Goal: Task Accomplishment & Management: Complete application form

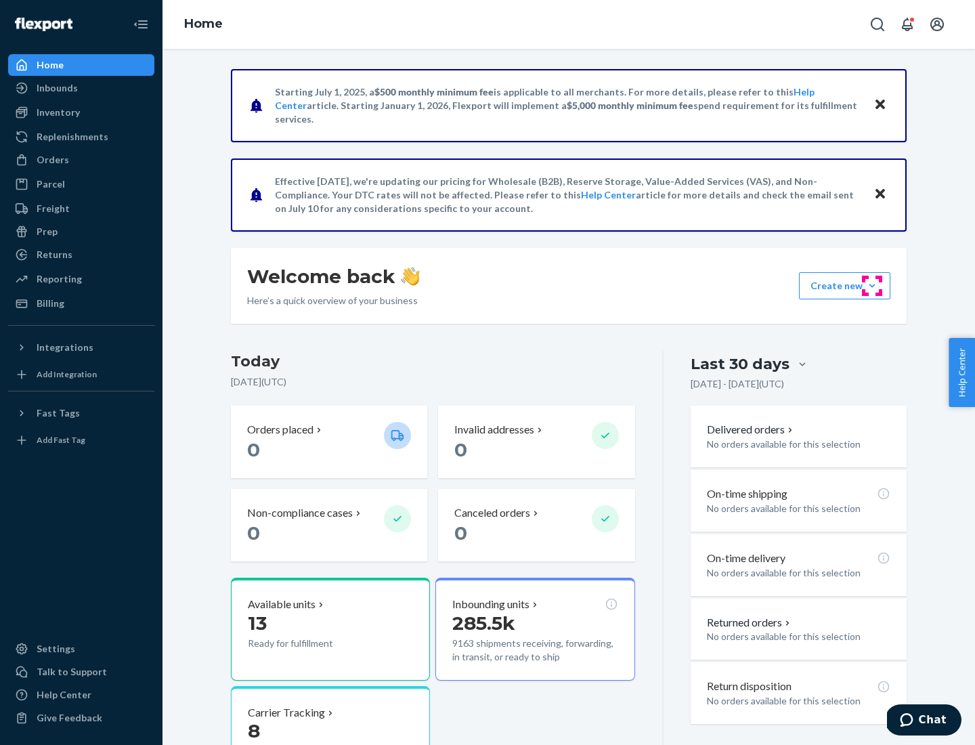
click at [872, 286] on button "Create new Create new inbound Create new order Create new product" at bounding box center [844, 285] width 91 height 27
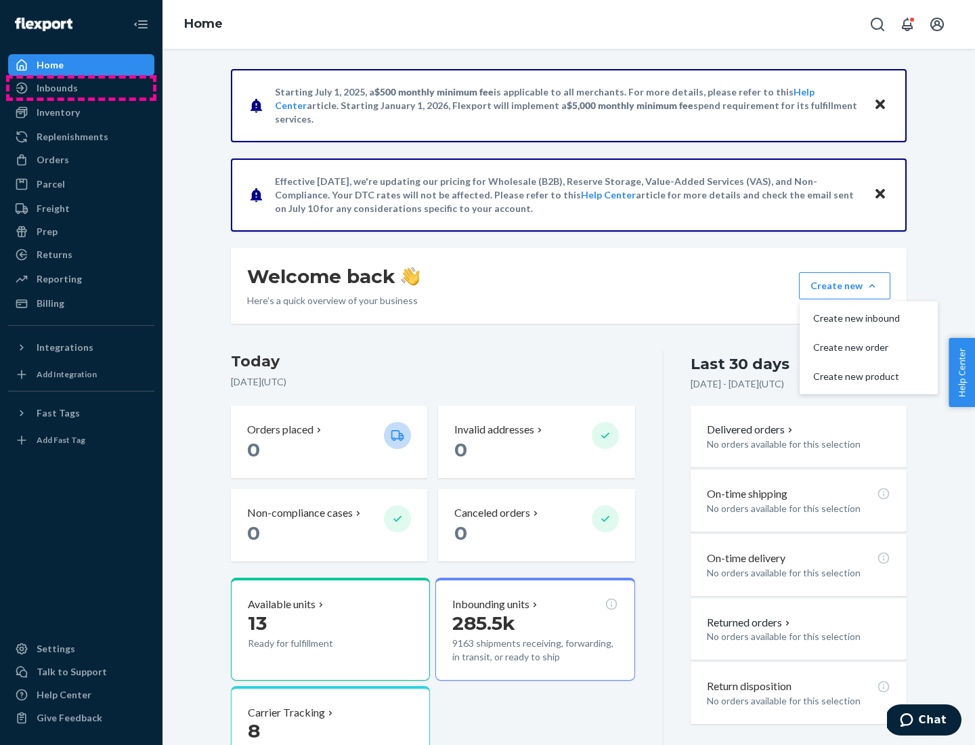
click at [81, 88] on div "Inbounds" at bounding box center [81, 88] width 144 height 19
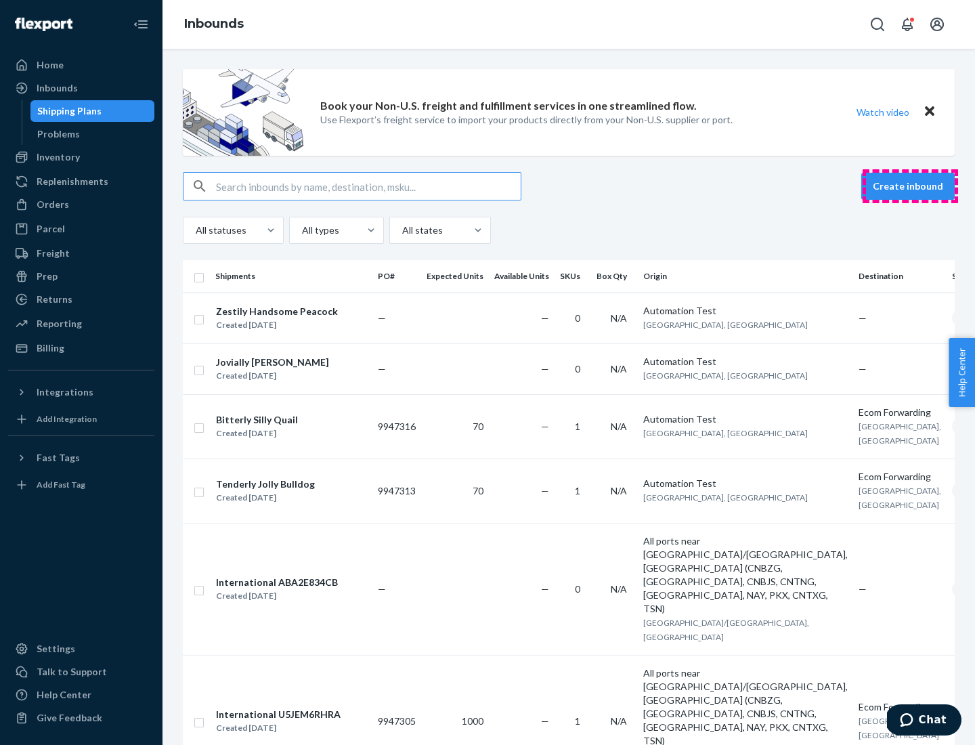
click at [910, 186] on button "Create inbound" at bounding box center [907, 186] width 93 height 27
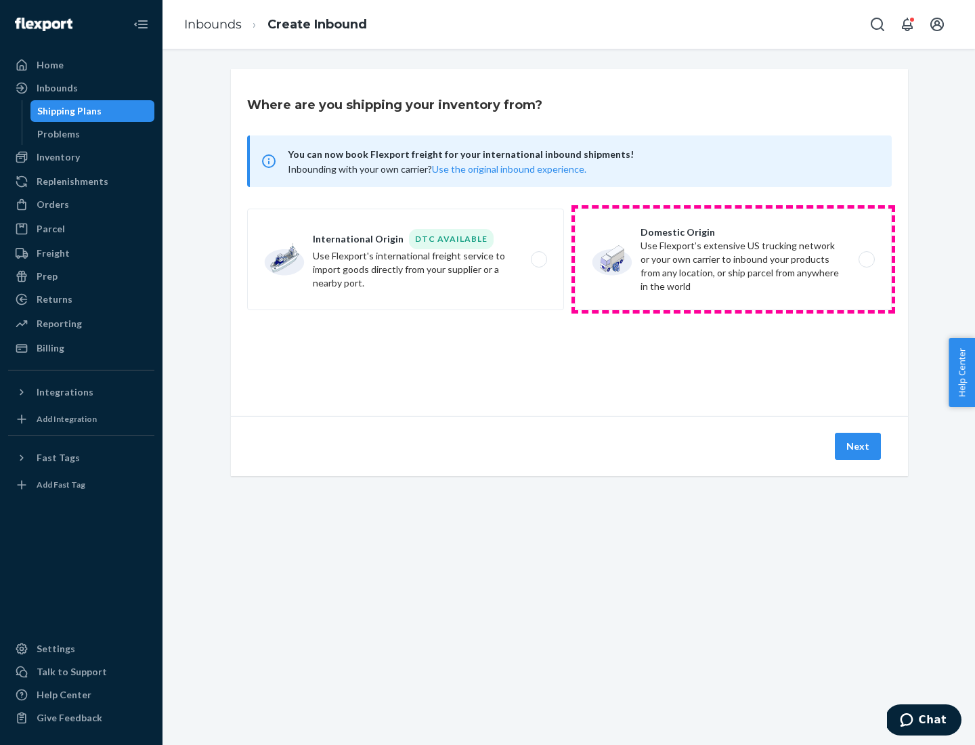
click at [733, 259] on label "Domestic Origin Use Flexport’s extensive US trucking network or your own carrie…" at bounding box center [733, 259] width 317 height 102
click at [866, 259] on input "Domestic Origin Use Flexport’s extensive US trucking network or your own carrie…" at bounding box center [870, 259] width 9 height 9
radio input "true"
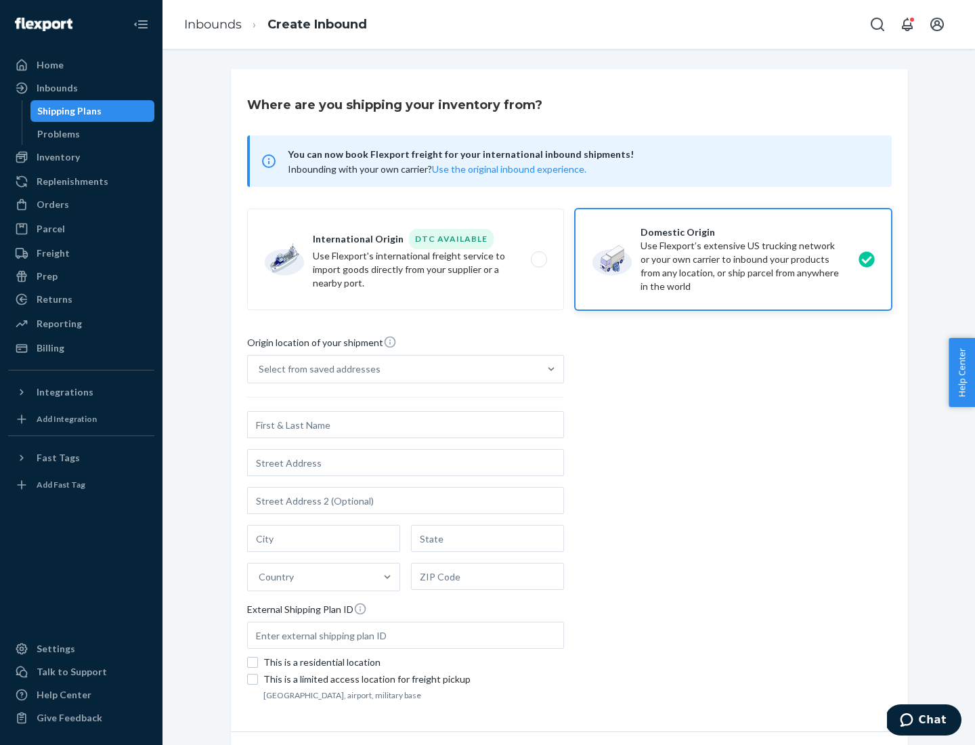
click at [393, 369] on div "Select from saved addresses" at bounding box center [393, 368] width 291 height 27
click at [260, 369] on input "Select from saved addresses" at bounding box center [259, 369] width 1 height 14
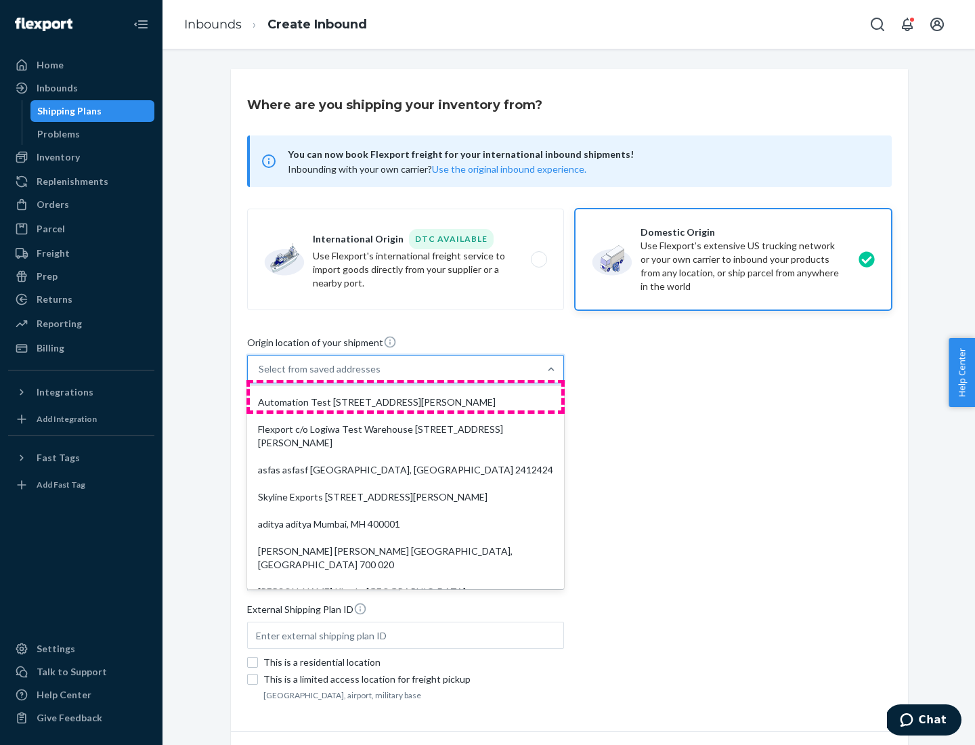
scroll to position [5, 0]
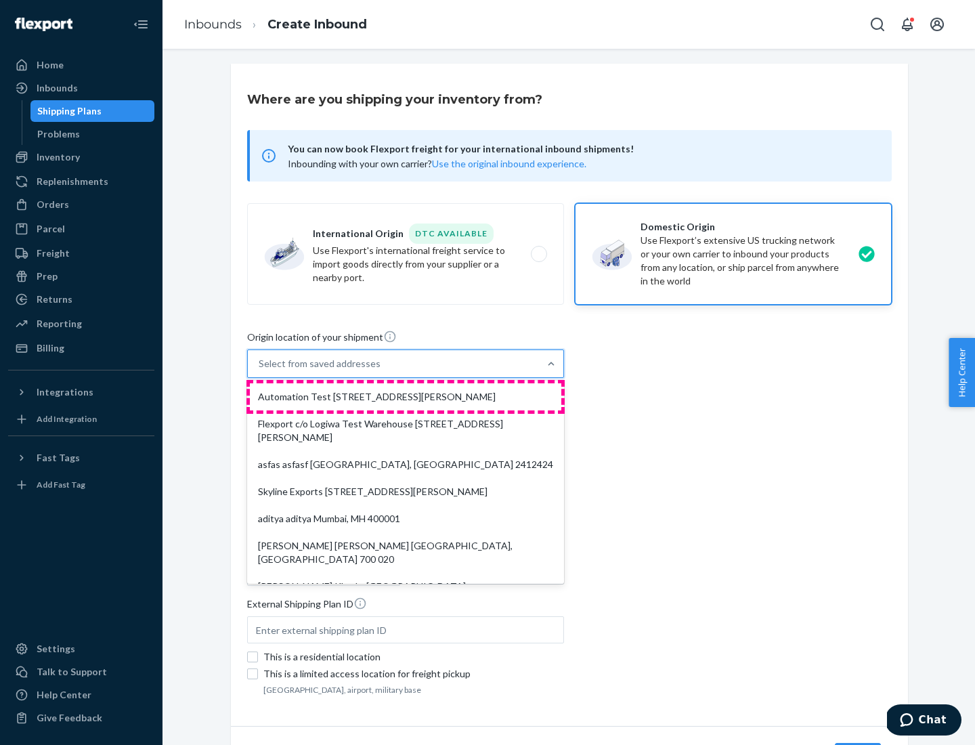
click at [405, 397] on div "Automation Test [STREET_ADDRESS][PERSON_NAME]" at bounding box center [405, 396] width 311 height 27
click at [260, 370] on input "option Automation Test [STREET_ADDRESS][PERSON_NAME]. 9 results available. Use …" at bounding box center [259, 364] width 1 height 14
type input "Automation Test"
type input "9th Floor"
type input "[GEOGRAPHIC_DATA]"
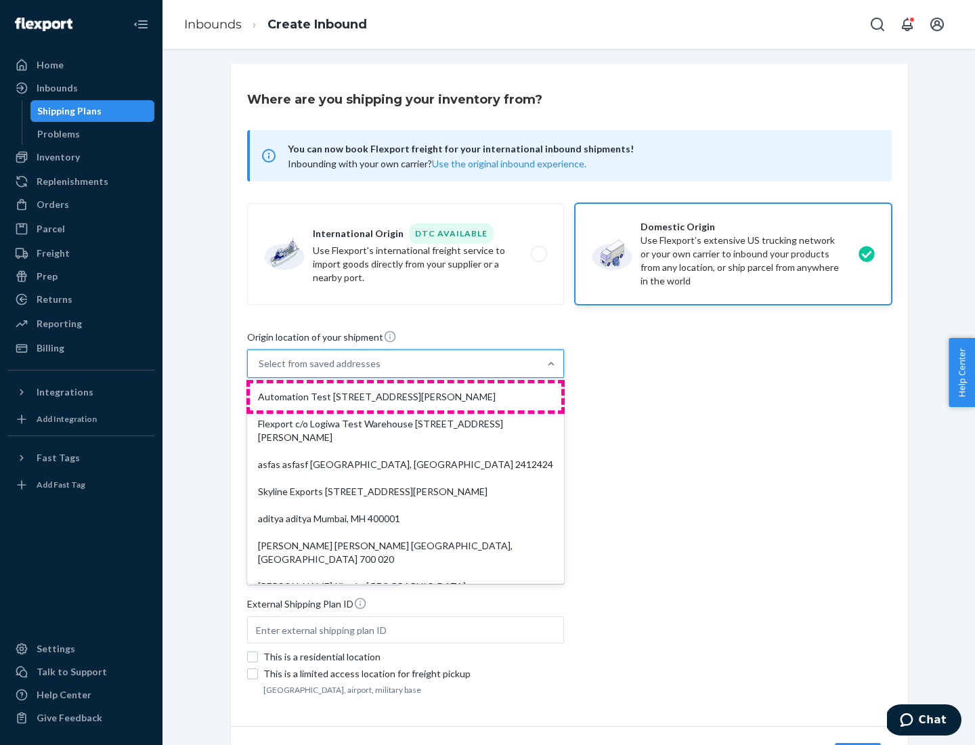
type input "CA"
type input "94104"
type input "[STREET_ADDRESS][PERSON_NAME]"
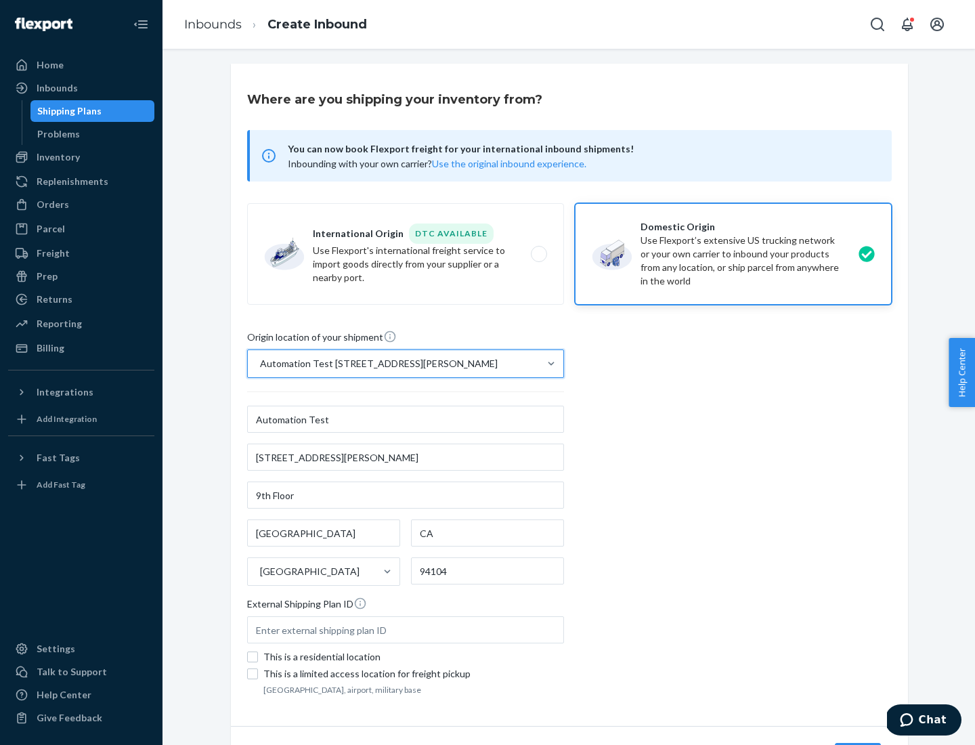
scroll to position [79, 0]
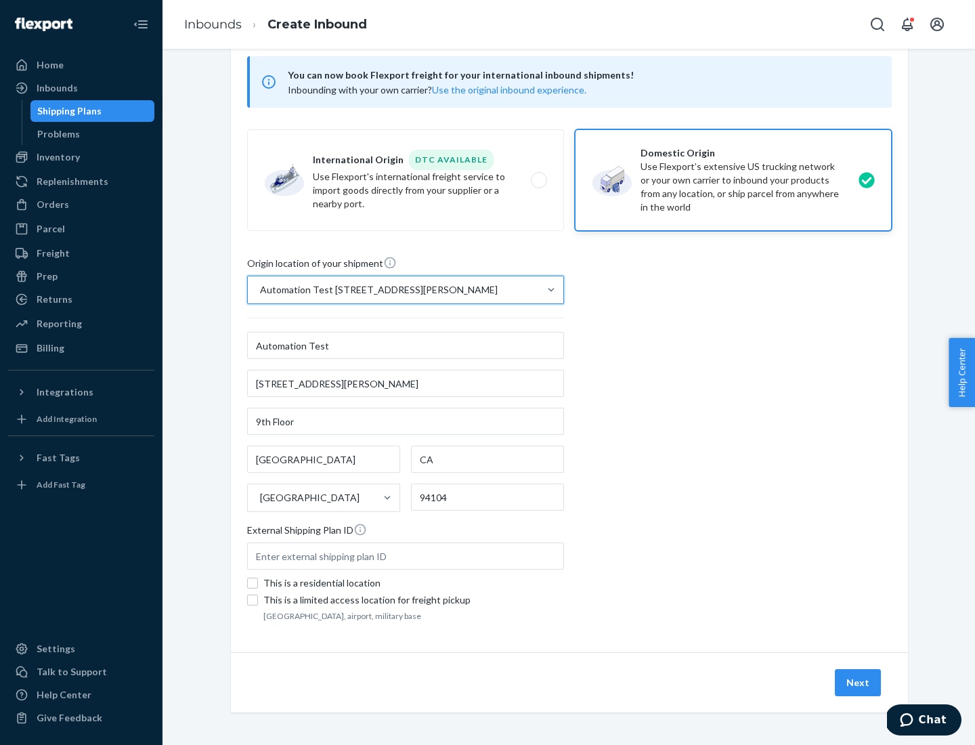
click at [858, 682] on button "Next" at bounding box center [858, 682] width 46 height 27
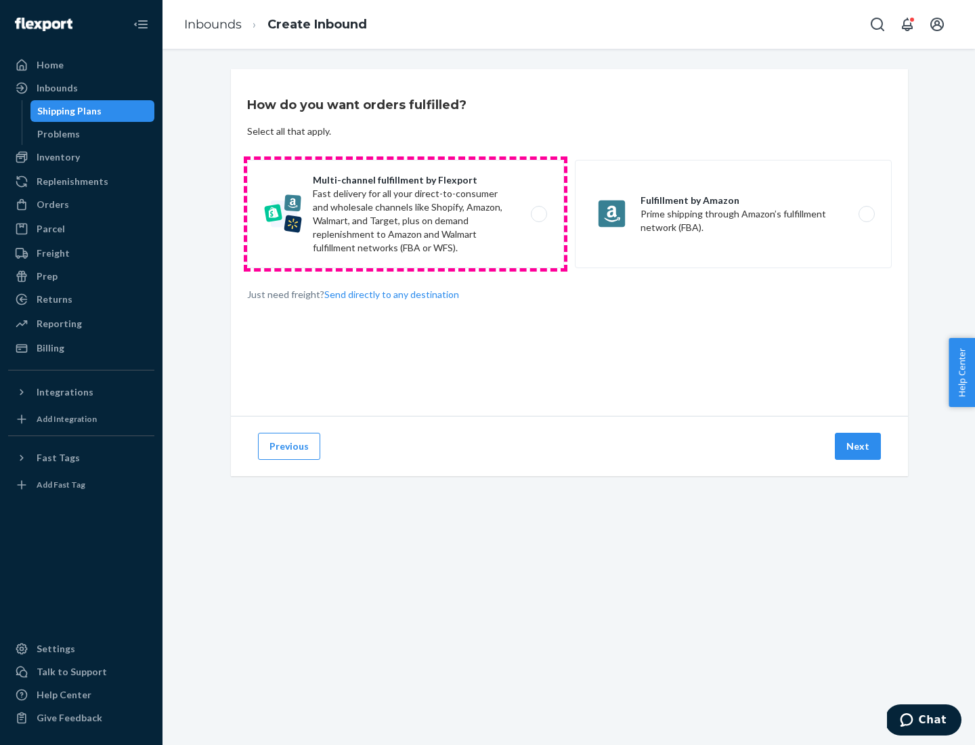
click at [405, 214] on label "Multi-channel fulfillment by Flexport Fast delivery for all your direct-to-cons…" at bounding box center [405, 214] width 317 height 108
click at [538, 214] on input "Multi-channel fulfillment by Flexport Fast delivery for all your direct-to-cons…" at bounding box center [542, 214] width 9 height 9
radio input "true"
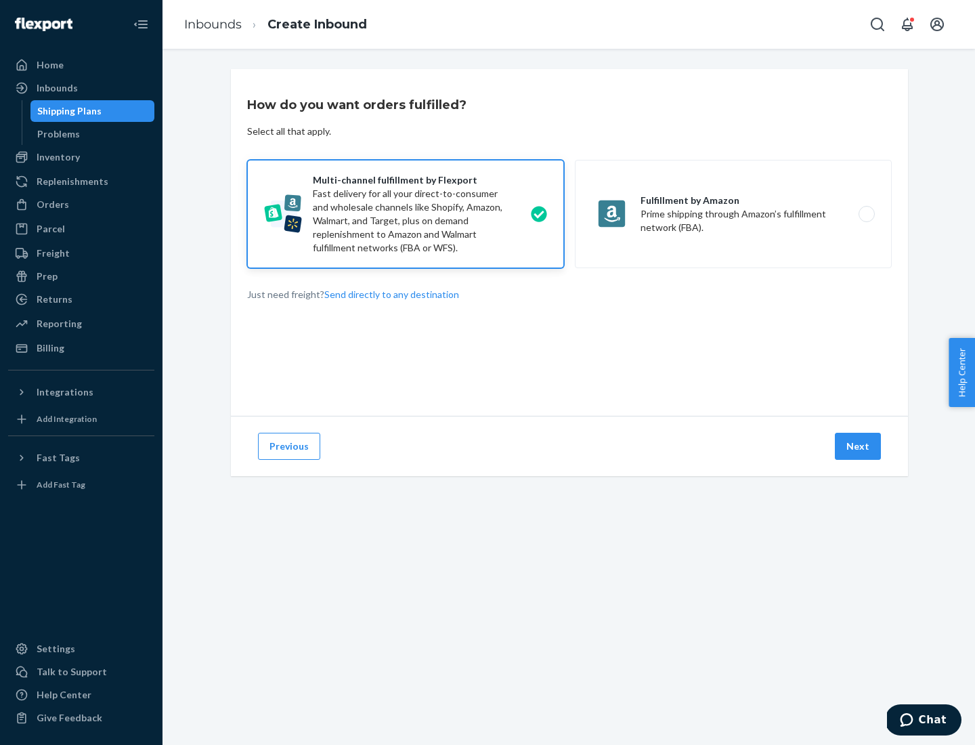
click at [858, 446] on button "Next" at bounding box center [858, 446] width 46 height 27
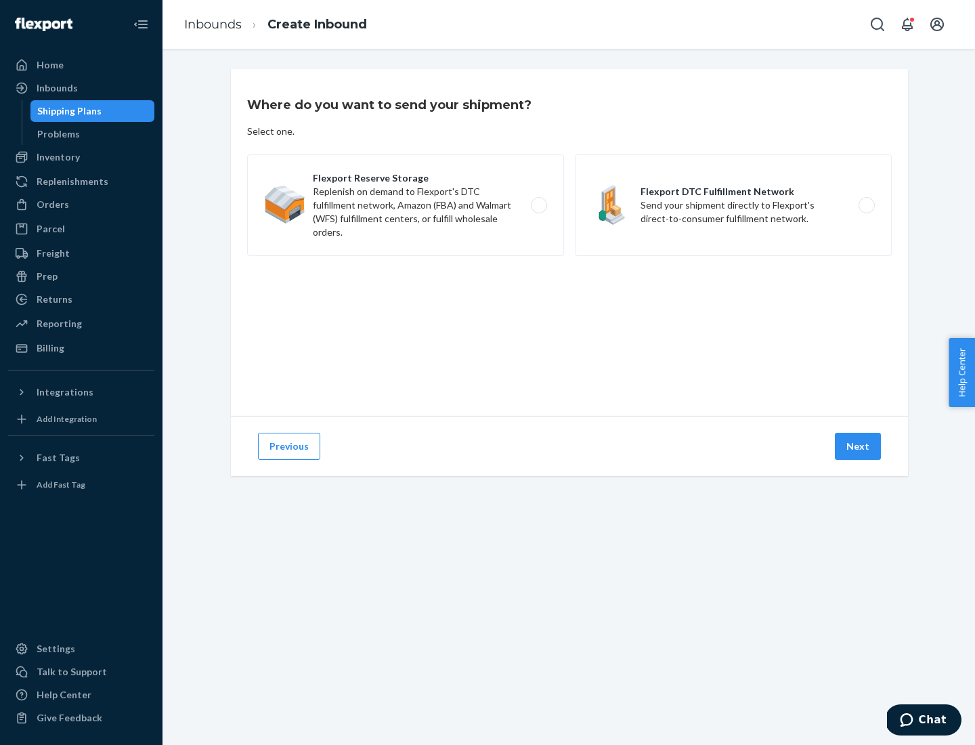
click at [733, 205] on label "Flexport DTC Fulfillment Network Send your shipment directly to Flexport's dire…" at bounding box center [733, 205] width 317 height 102
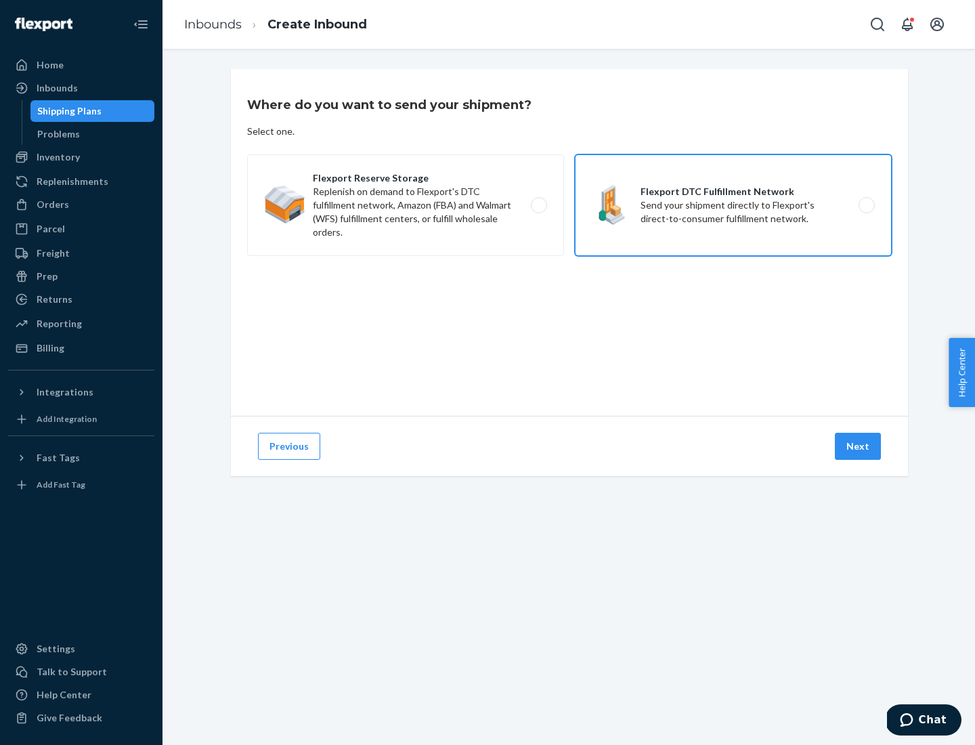
click at [866, 205] on input "Flexport DTC Fulfillment Network Send your shipment directly to Flexport's dire…" at bounding box center [870, 205] width 9 height 9
radio input "true"
click at [858, 446] on button "Next" at bounding box center [858, 446] width 46 height 27
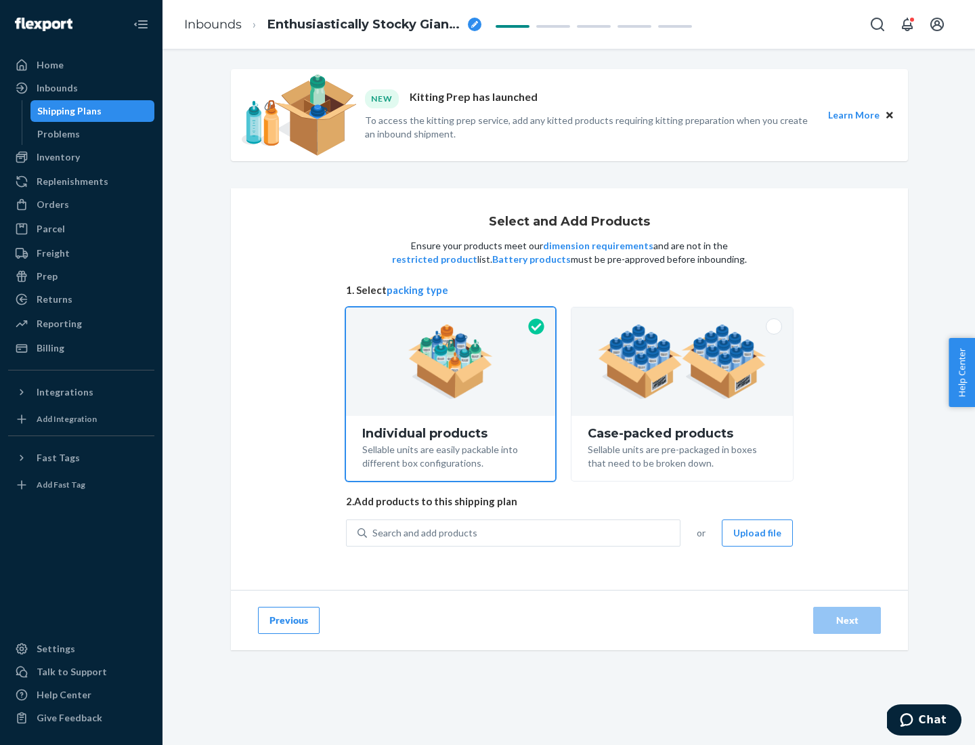
click at [682, 361] on img at bounding box center [682, 361] width 169 height 74
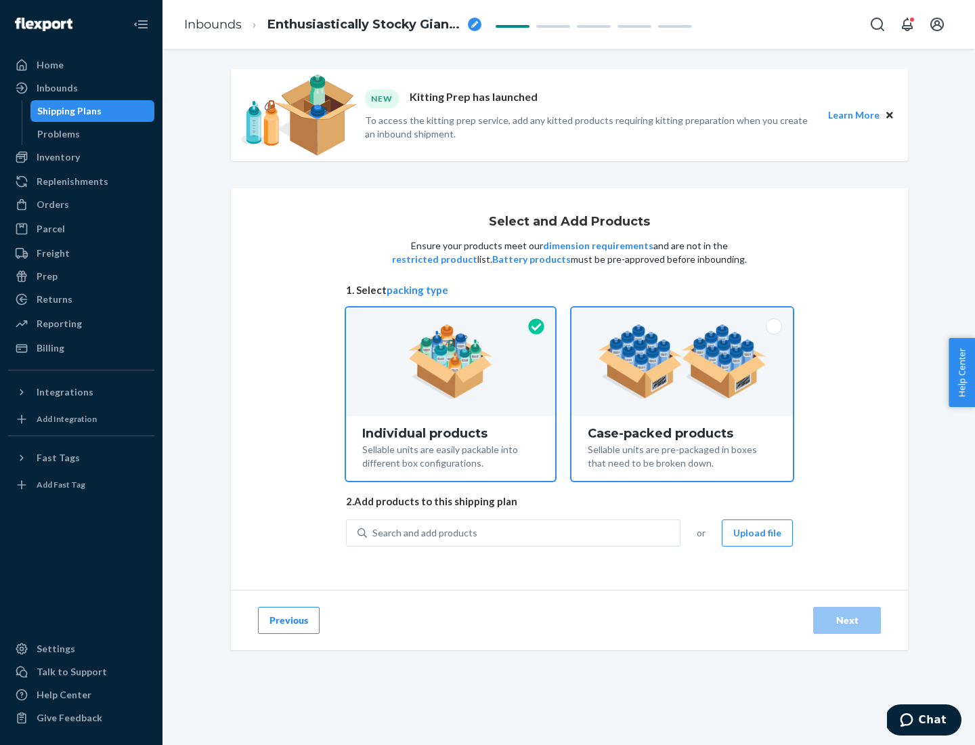
click at [682, 316] on input "Case-packed products Sellable units are pre-packaged in boxes that need to be b…" at bounding box center [682, 311] width 9 height 9
radio input "true"
radio input "false"
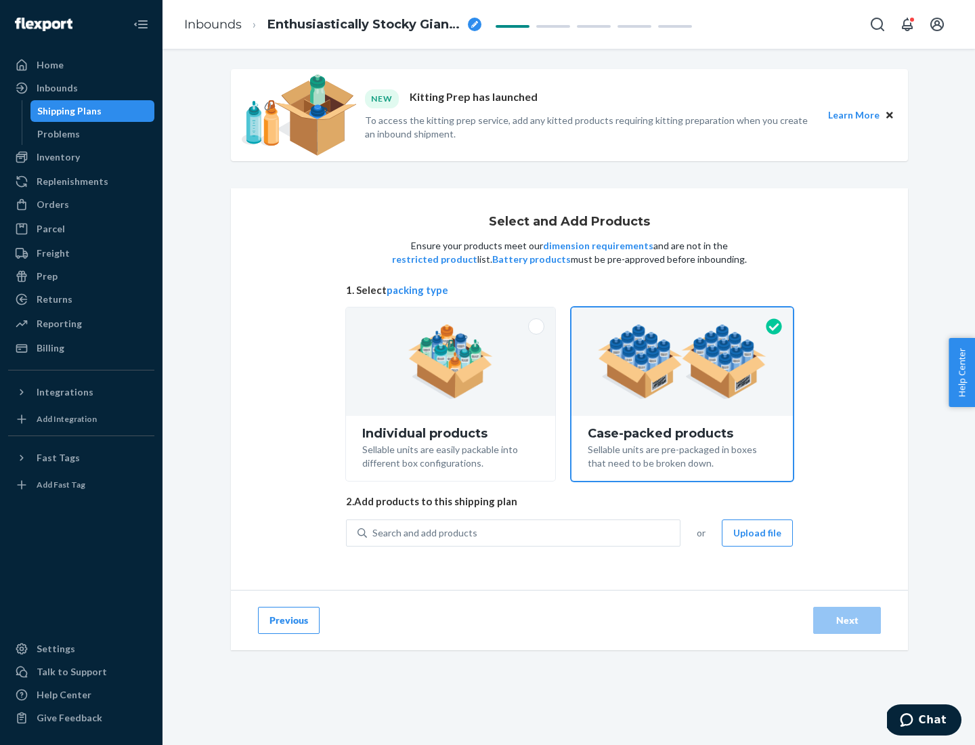
click at [524, 532] on div "Search and add products" at bounding box center [523, 533] width 313 height 24
click at [374, 532] on input "Search and add products" at bounding box center [372, 533] width 1 height 14
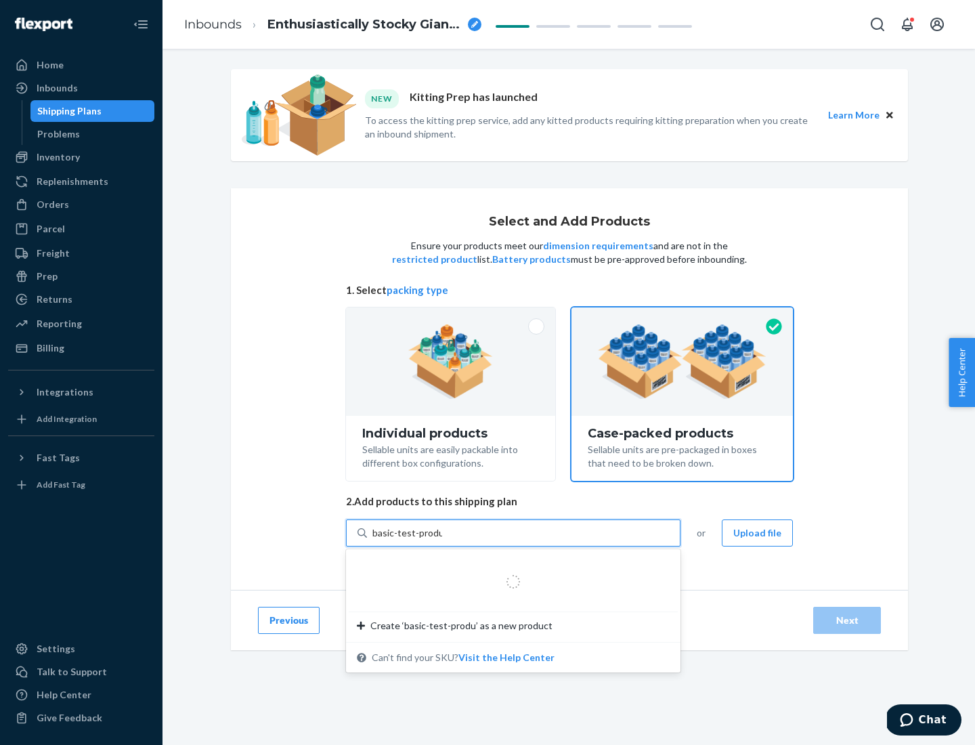
type input "basic-test-product-1"
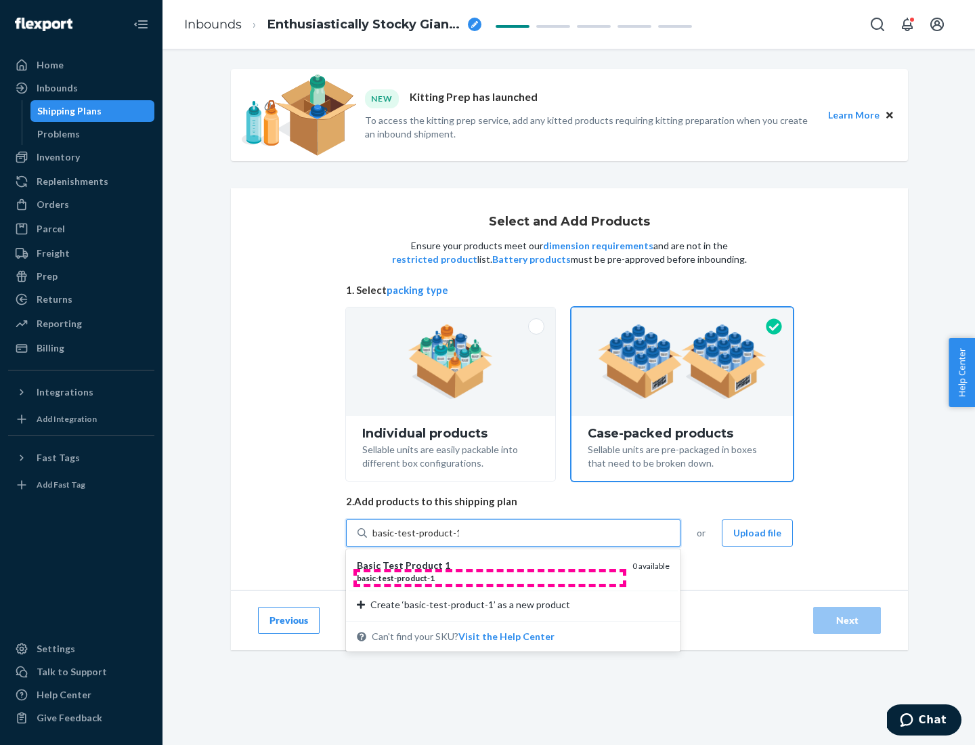
click at [489, 577] on div "basic - test - product - 1" at bounding box center [489, 578] width 265 height 12
click at [459, 540] on input "basic-test-product-1" at bounding box center [415, 533] width 87 height 14
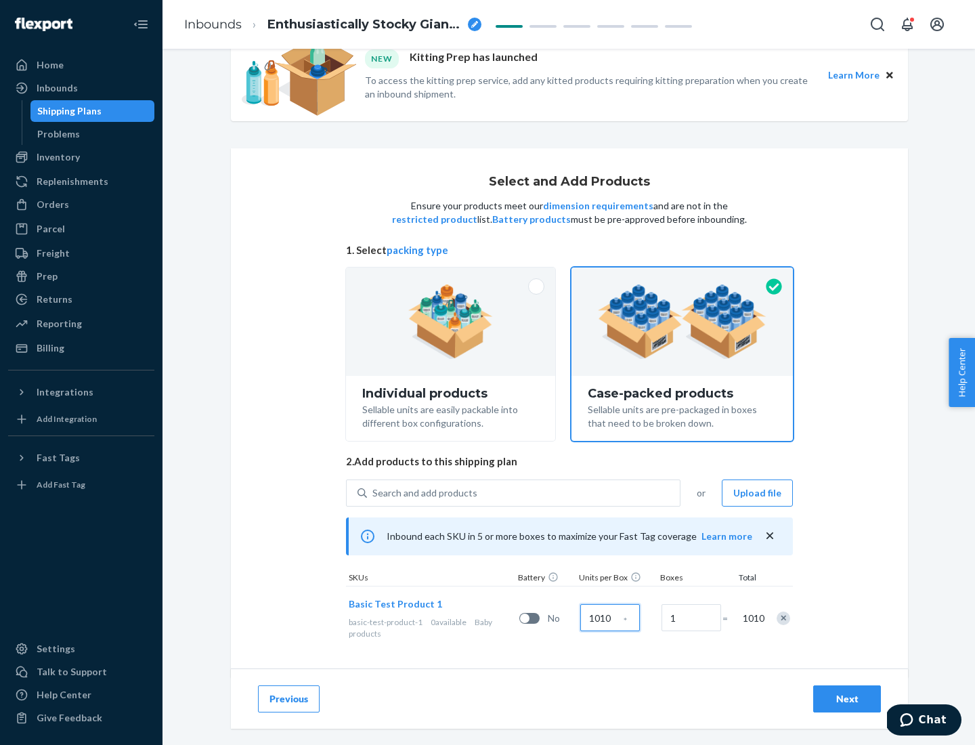
scroll to position [49, 0]
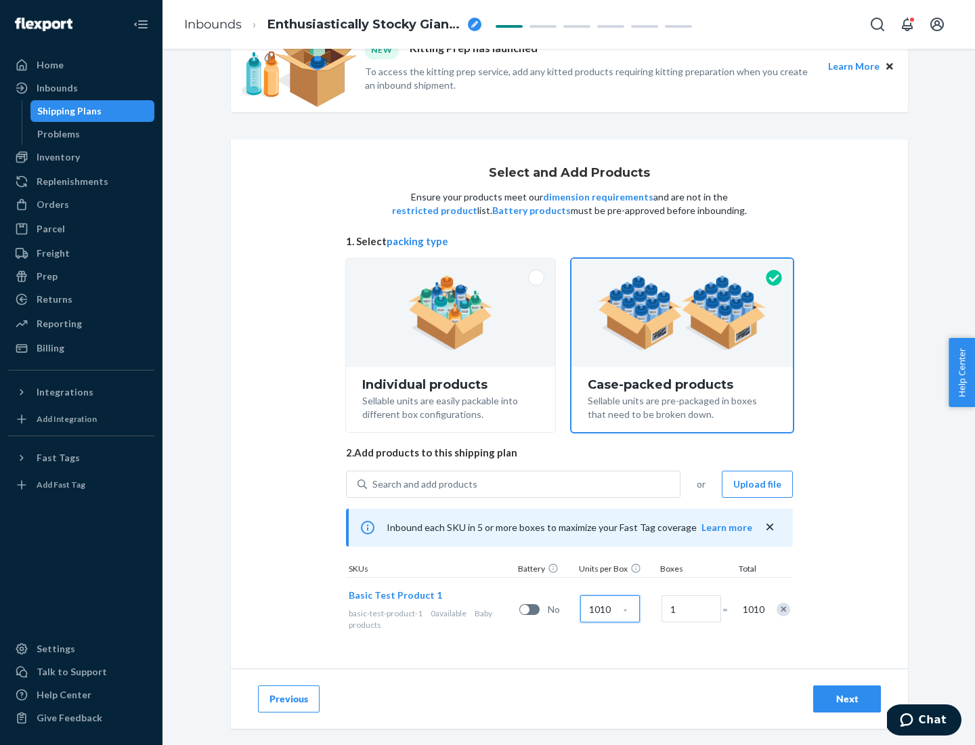
type input "1010"
type input "7"
click at [847, 699] on div "Next" at bounding box center [846, 699] width 45 height 14
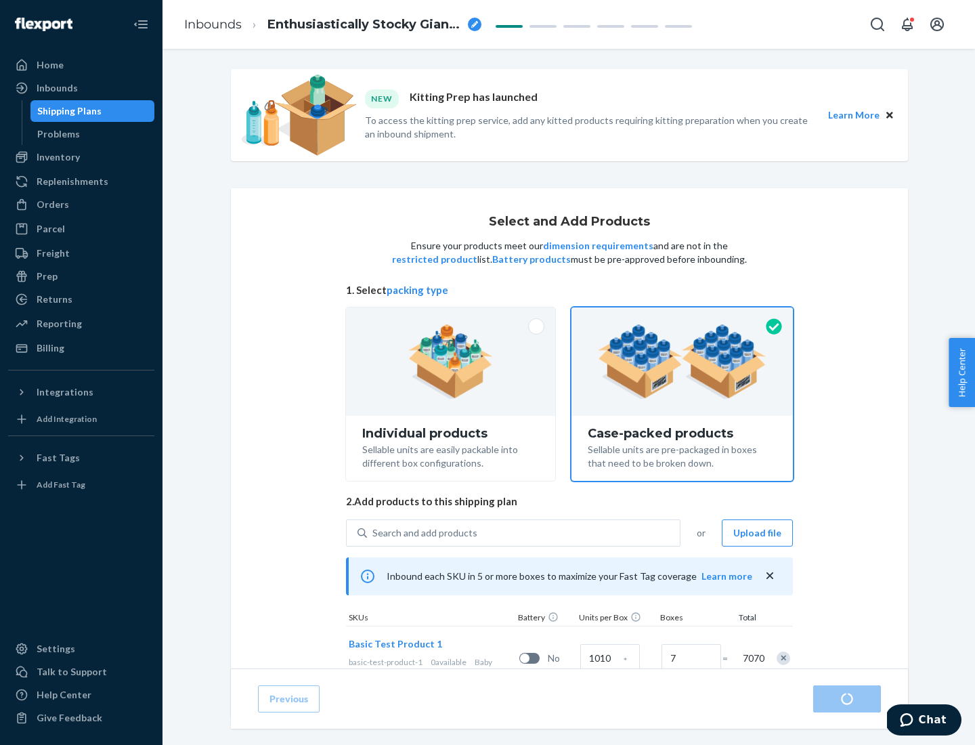
radio input "true"
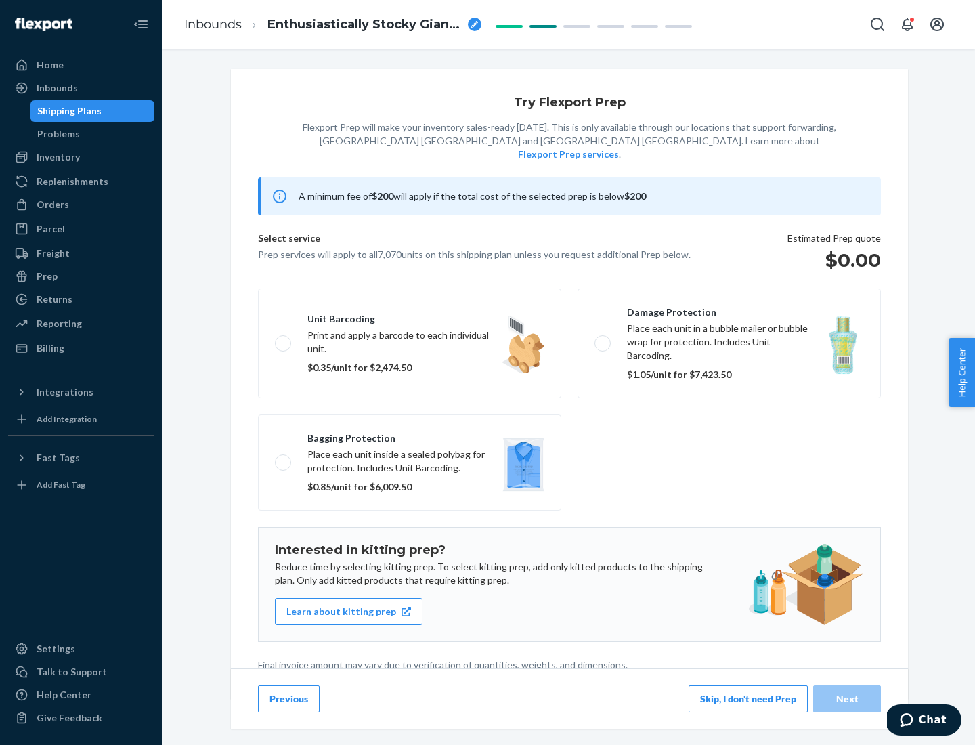
scroll to position [3, 0]
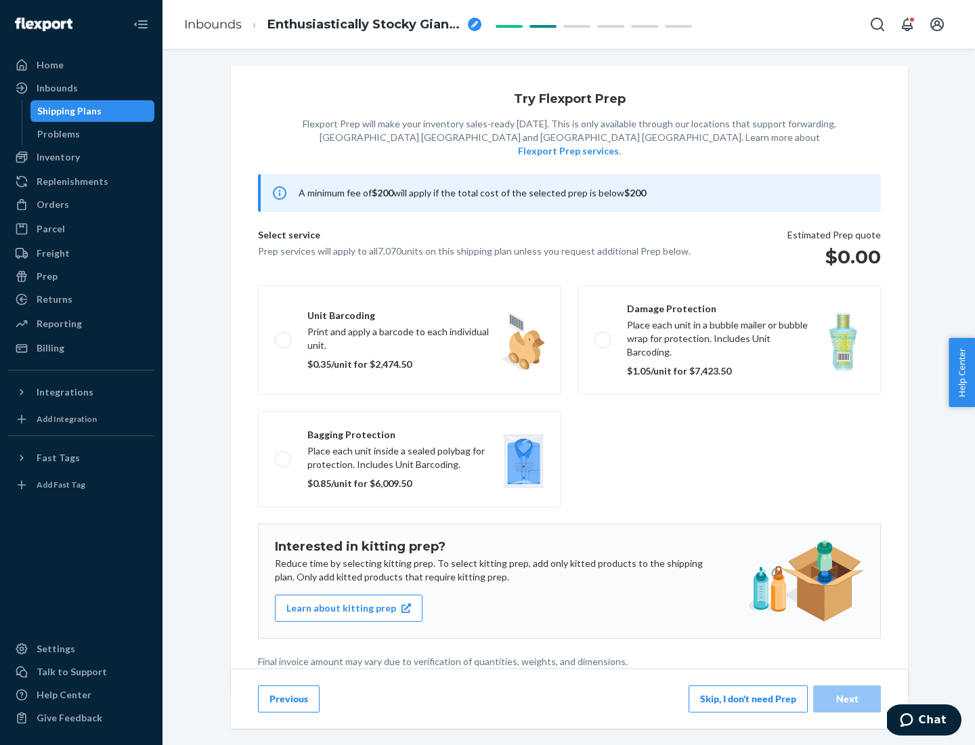
click at [748, 698] on button "Skip, I don't need Prep" at bounding box center [747, 698] width 119 height 27
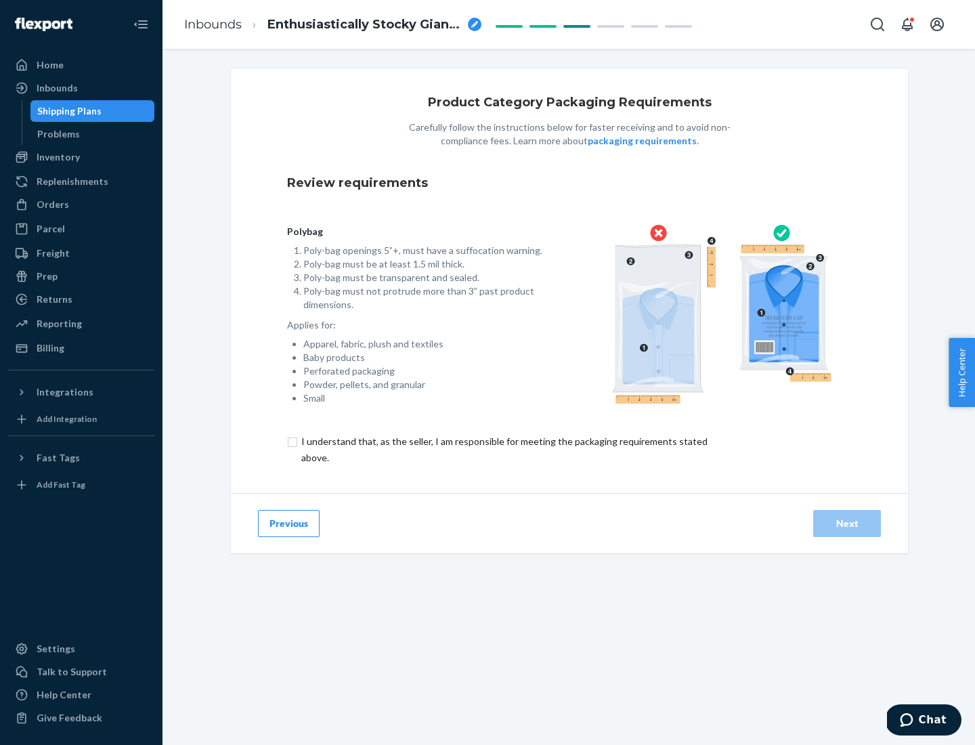
click at [503, 449] on input "checkbox" at bounding box center [512, 449] width 450 height 32
checkbox input "true"
click at [847, 523] on div "Next" at bounding box center [846, 523] width 45 height 14
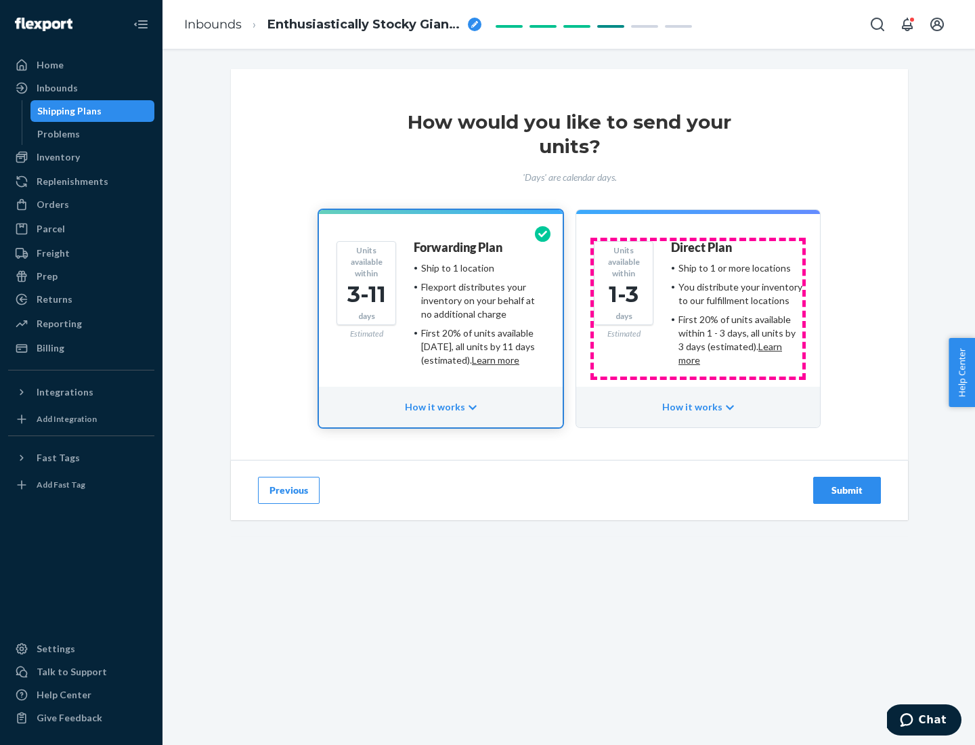
click at [698, 309] on ul "Ship to 1 or more locations You distribute your inventory to our fulfillment lo…" at bounding box center [736, 314] width 131 height 106
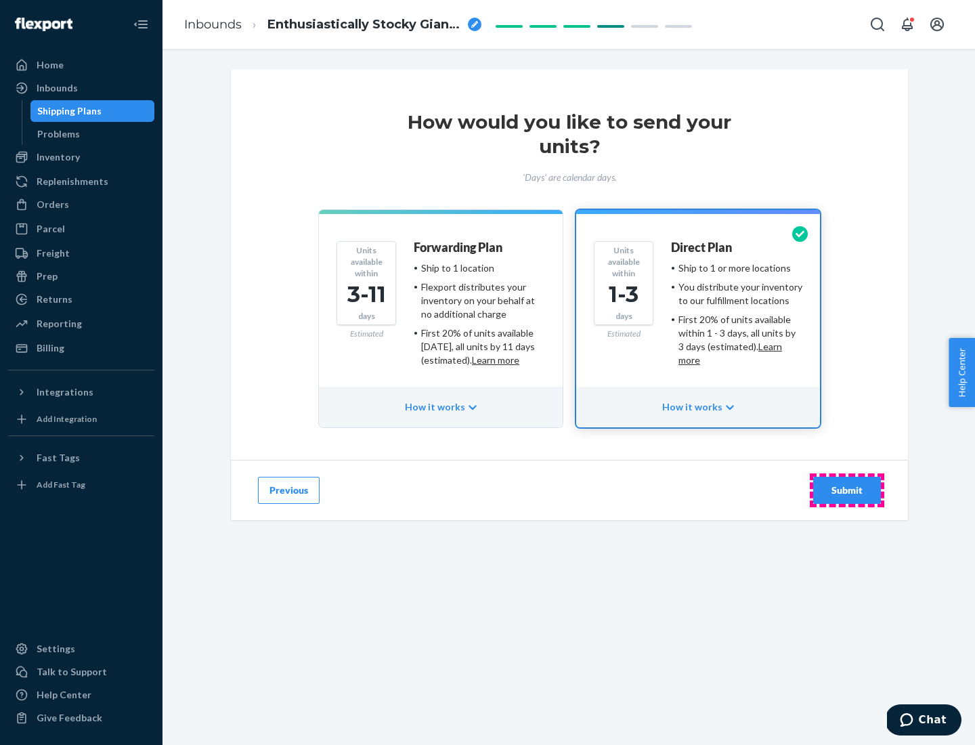
click at [847, 490] on div "Submit" at bounding box center [846, 490] width 45 height 14
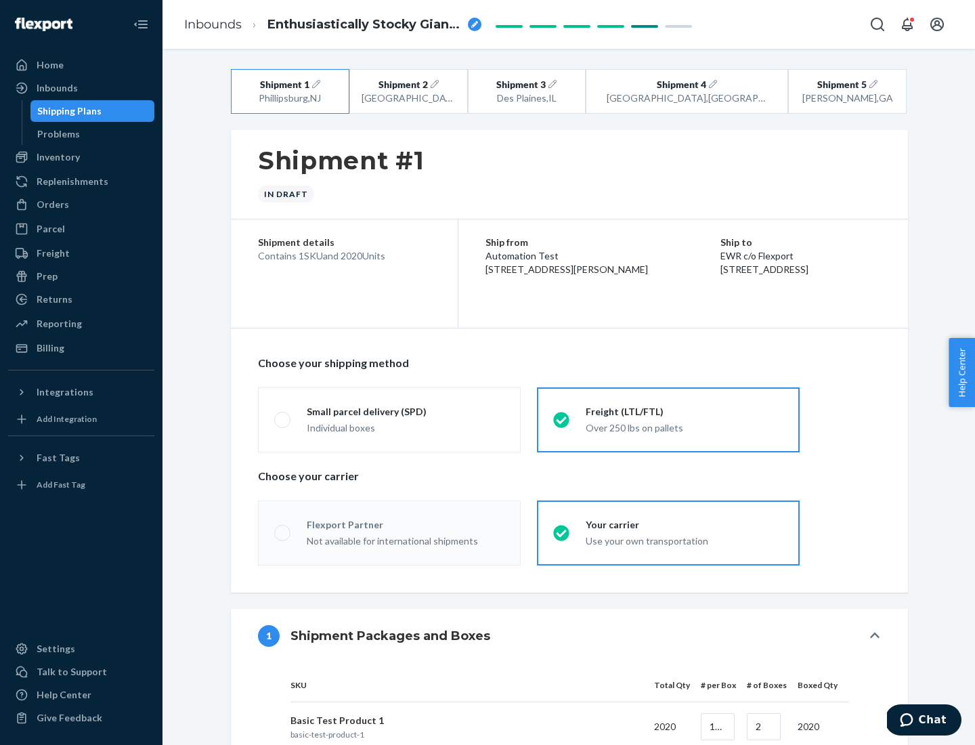
radio input "true"
radio input "false"
radio input "true"
radio input "false"
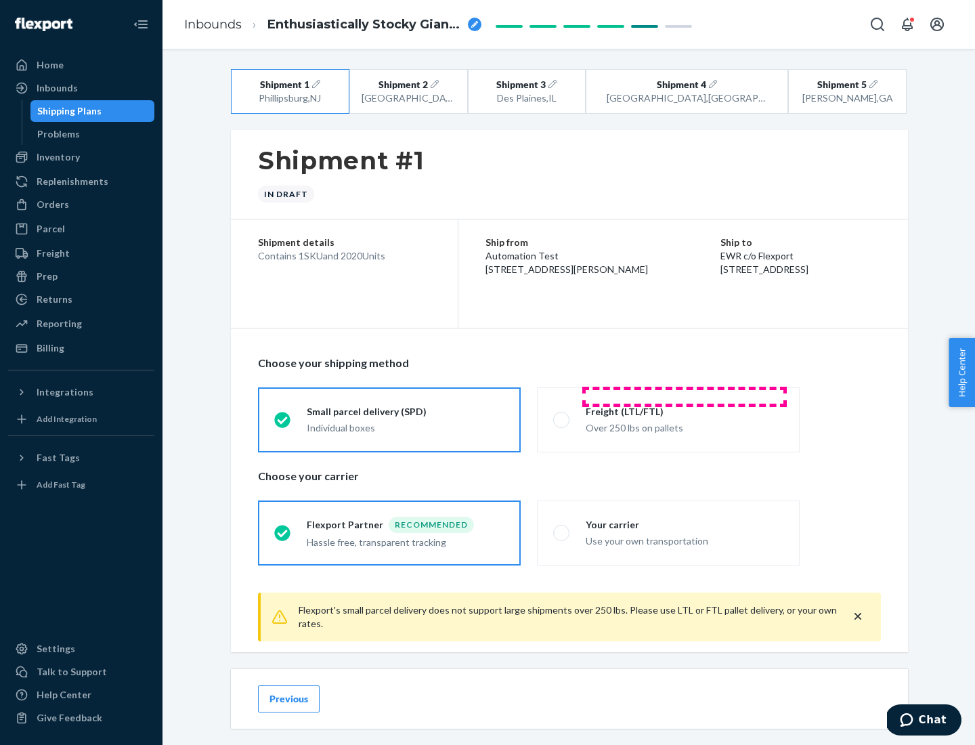
scroll to position [15, 0]
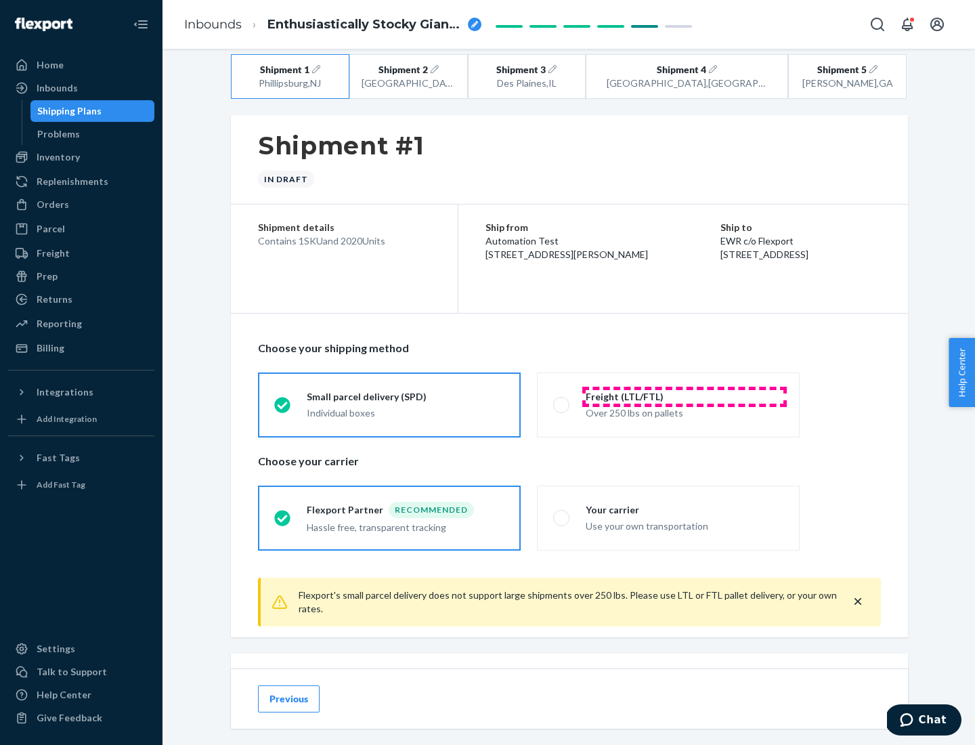
click at [684, 396] on div "Freight (LTL/FTL)" at bounding box center [685, 397] width 198 height 14
click at [562, 400] on input "Freight (LTL/FTL) Over 250 lbs on pallets" at bounding box center [557, 404] width 9 height 9
radio input "true"
radio input "false"
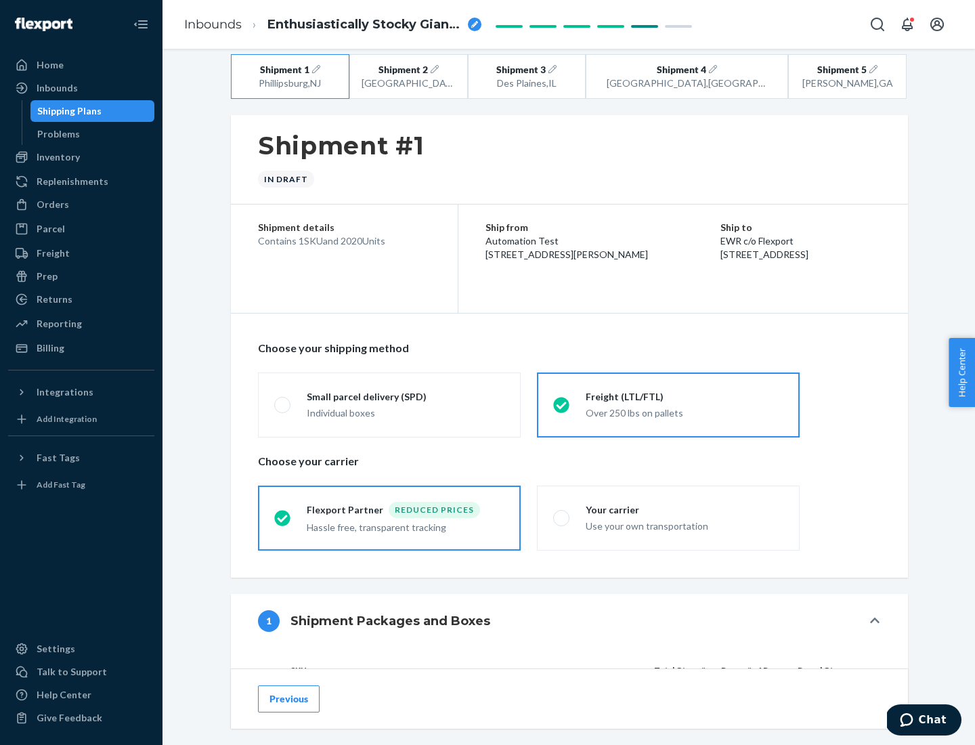
scroll to position [128, 0]
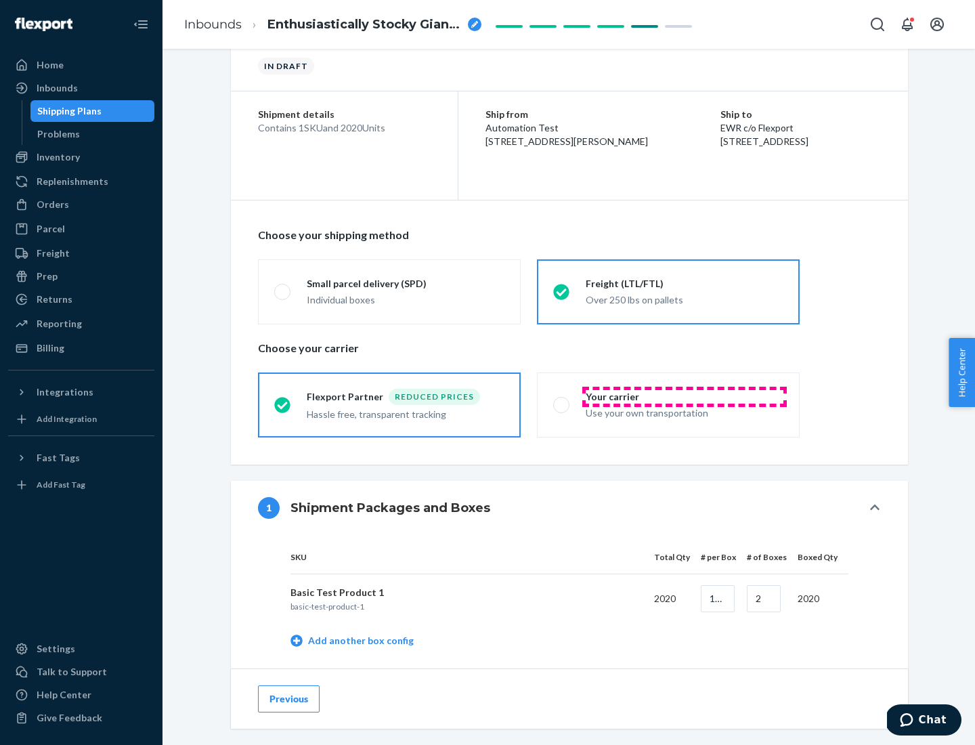
click at [684, 396] on div "Your carrier" at bounding box center [685, 397] width 198 height 14
click at [562, 400] on input "Your carrier Use your own transportation" at bounding box center [557, 404] width 9 height 9
radio input "true"
radio input "false"
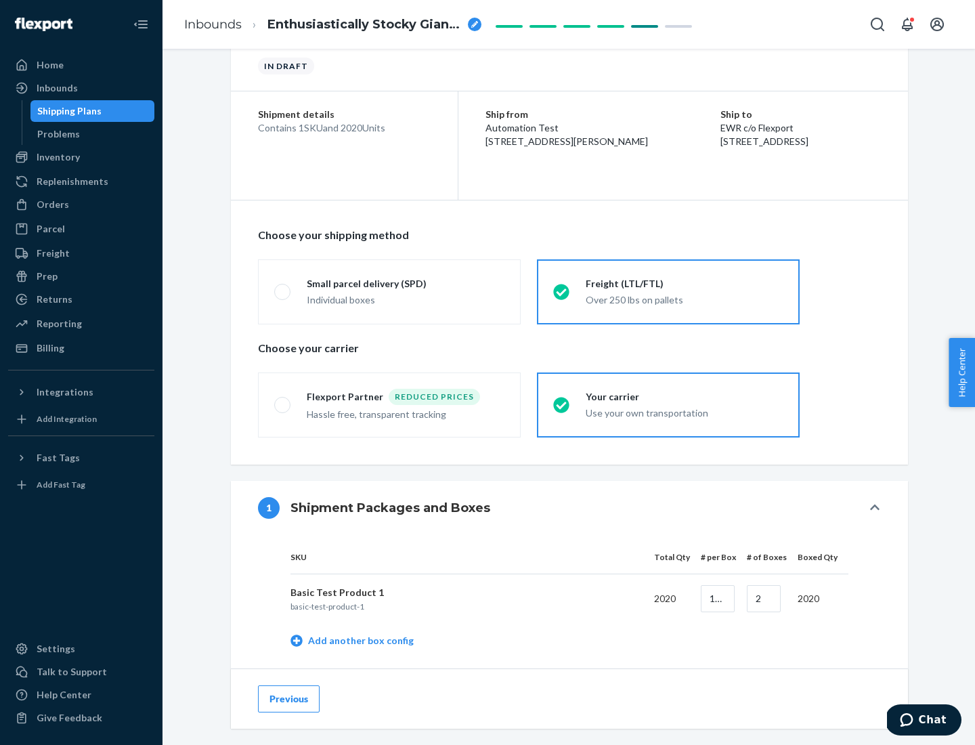
scroll to position [428, 0]
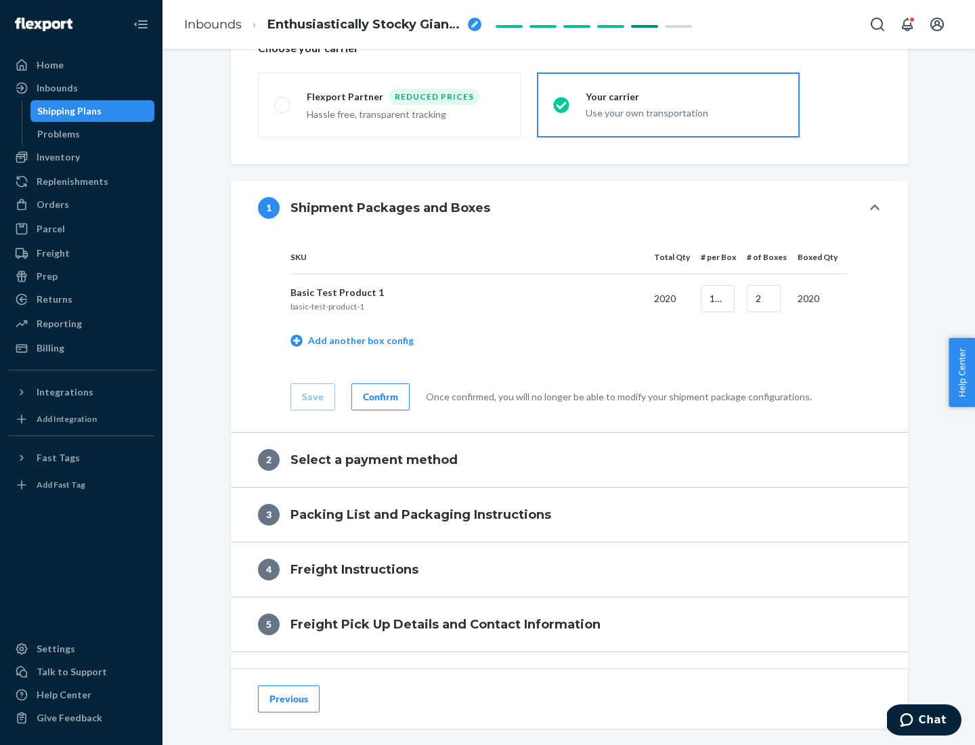
click at [378, 396] on div "Confirm" at bounding box center [380, 397] width 35 height 14
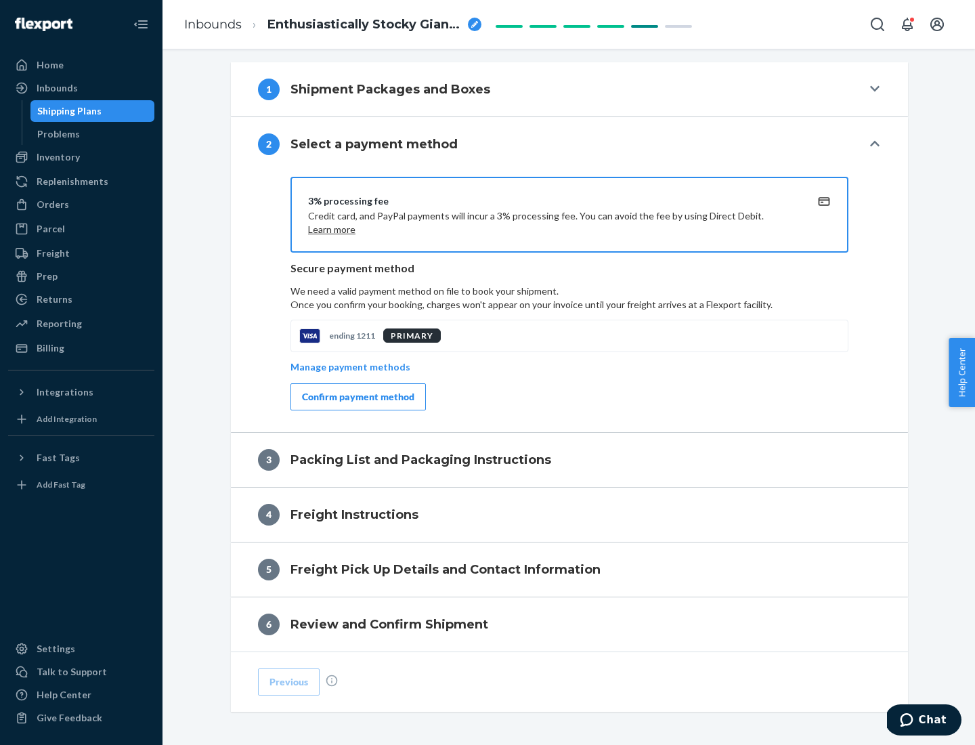
click at [357, 397] on div "Confirm payment method" at bounding box center [358, 397] width 112 height 14
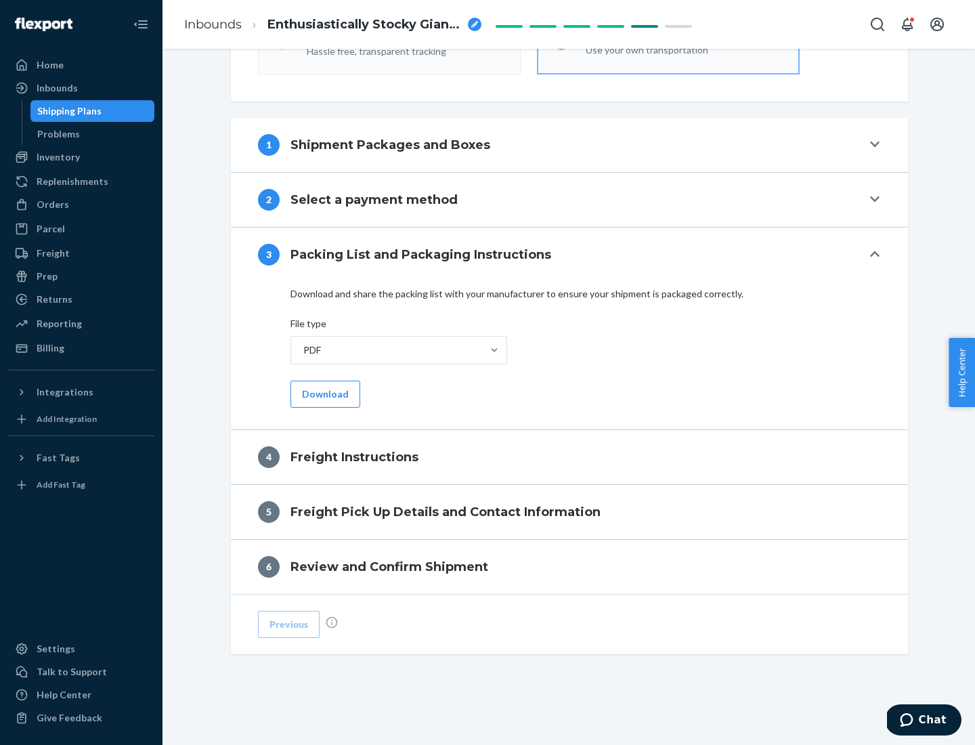
scroll to position [488, 0]
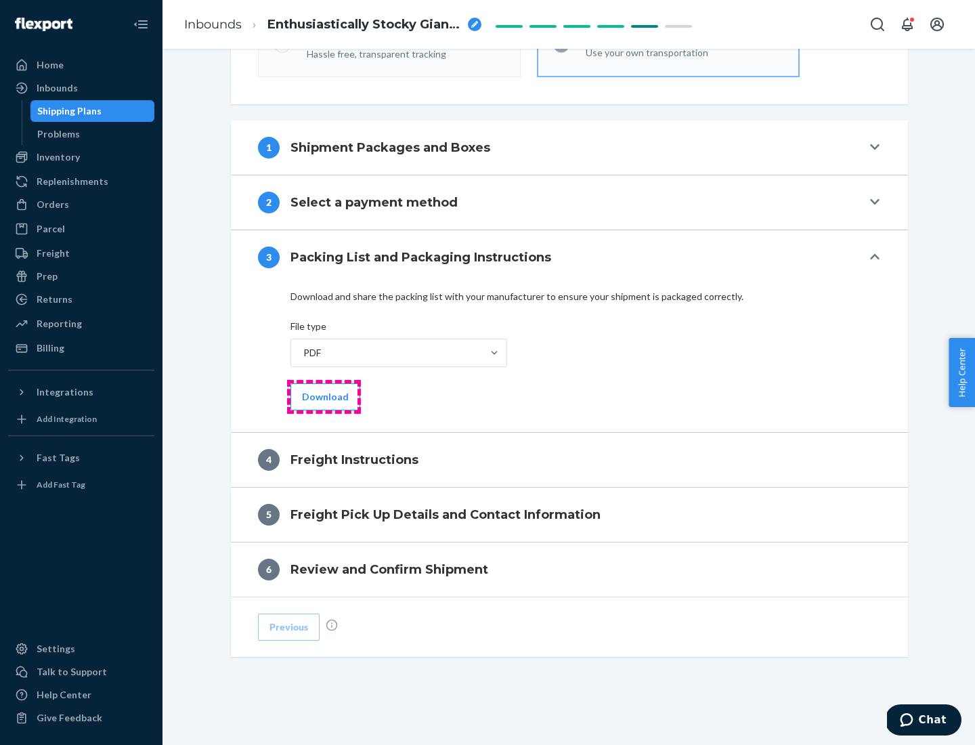
click at [324, 396] on button "Download" at bounding box center [325, 396] width 70 height 27
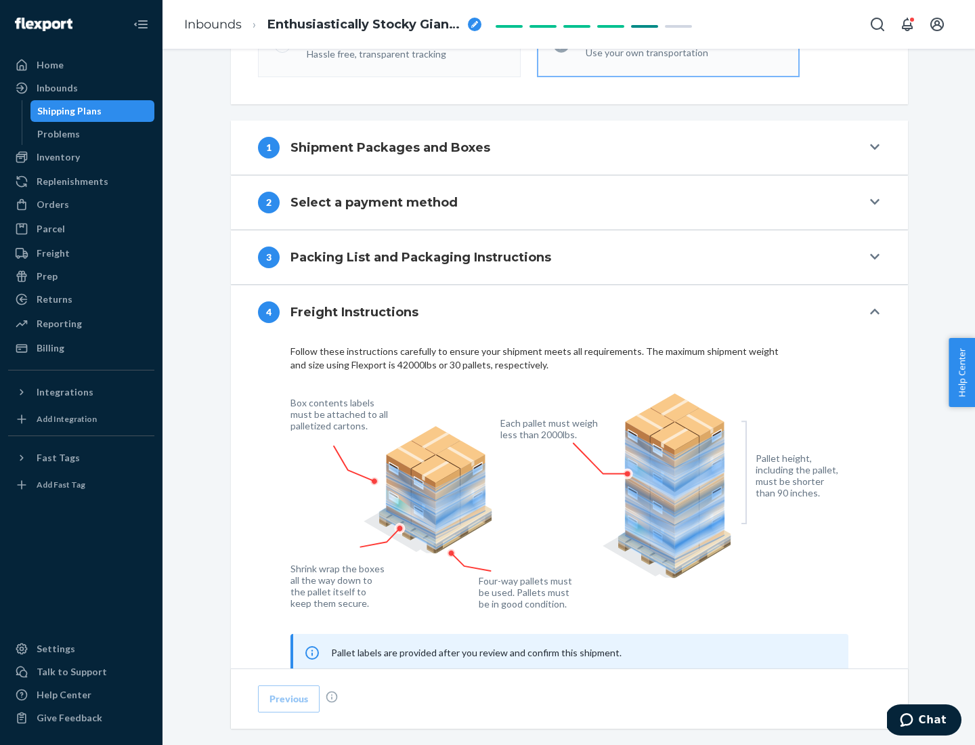
scroll to position [818, 0]
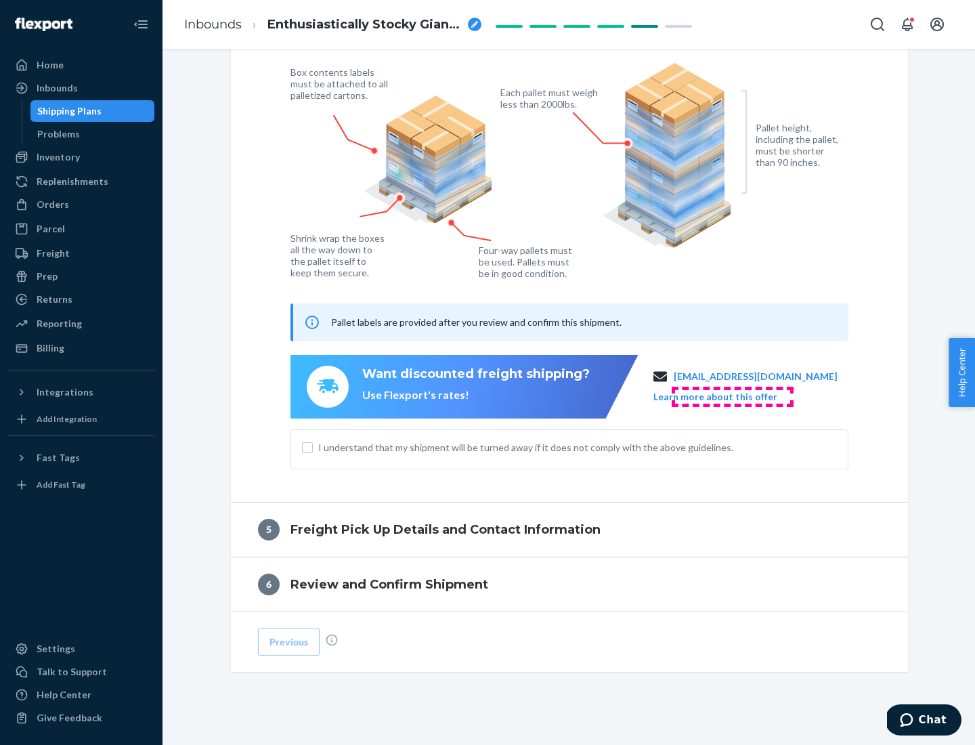
click at [732, 396] on button "Learn more about this offer" at bounding box center [715, 397] width 124 height 14
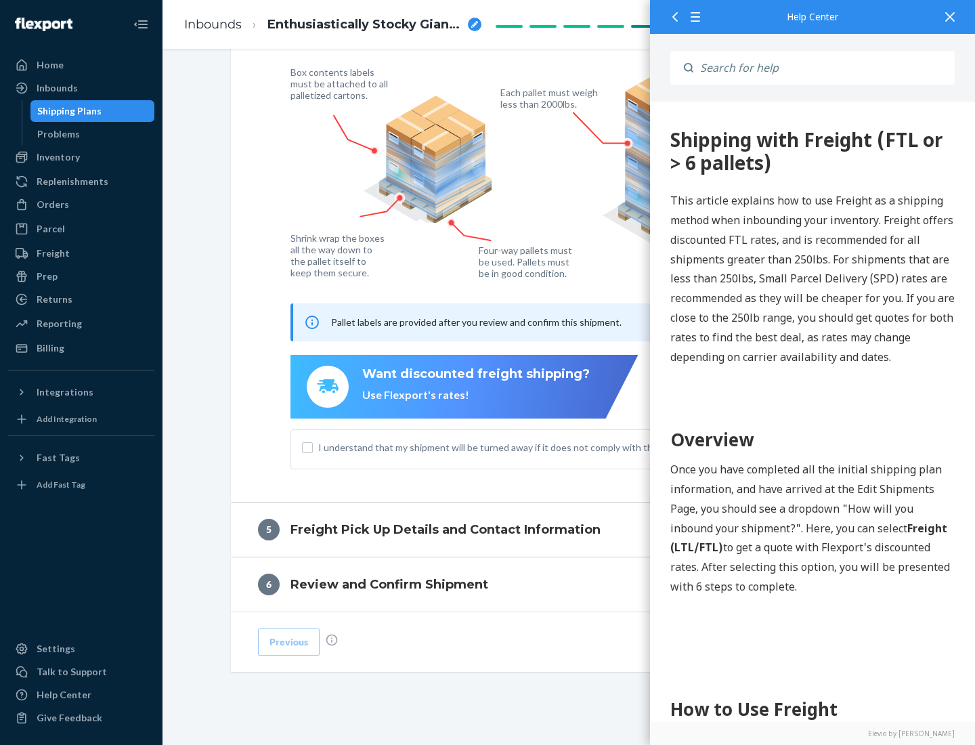
scroll to position [0, 0]
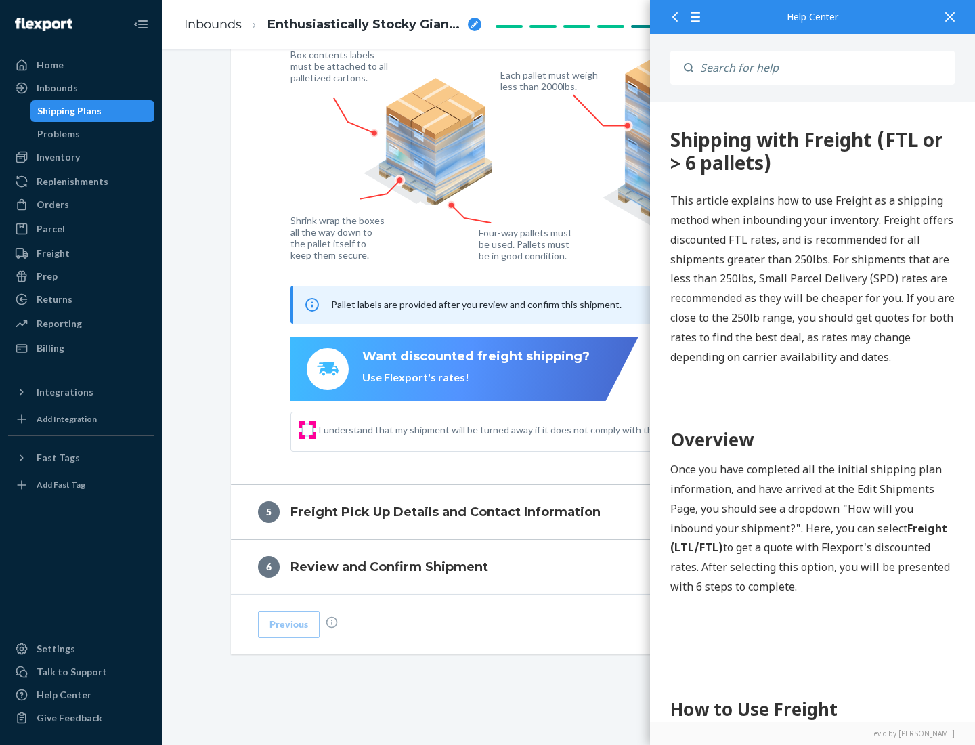
click at [307, 429] on input "I understand that my shipment will be turned away if it does not comply with th…" at bounding box center [307, 429] width 11 height 11
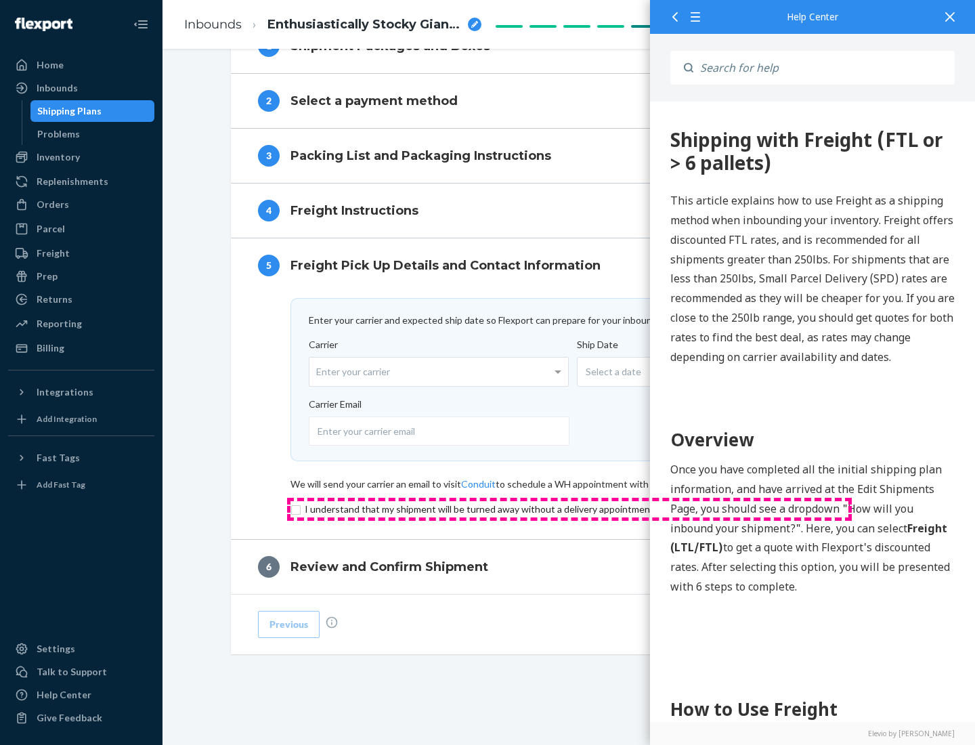
click at [569, 508] on input "checkbox" at bounding box center [569, 509] width 558 height 16
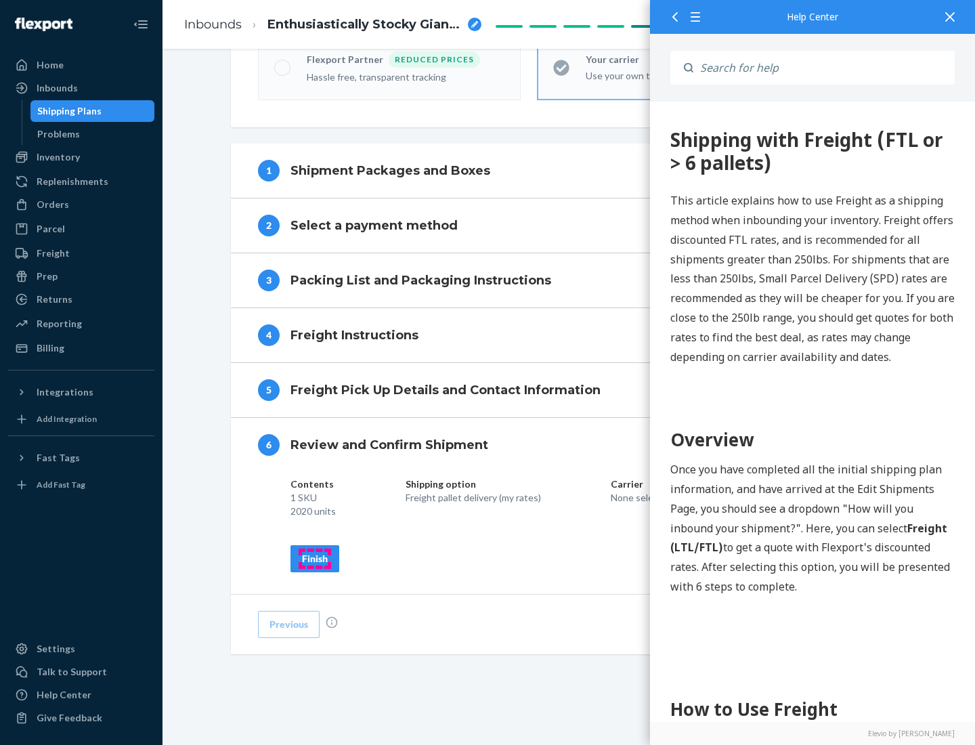
click at [315, 558] on div "Finish" at bounding box center [315, 559] width 26 height 14
